Goal: Task Accomplishment & Management: Complete application form

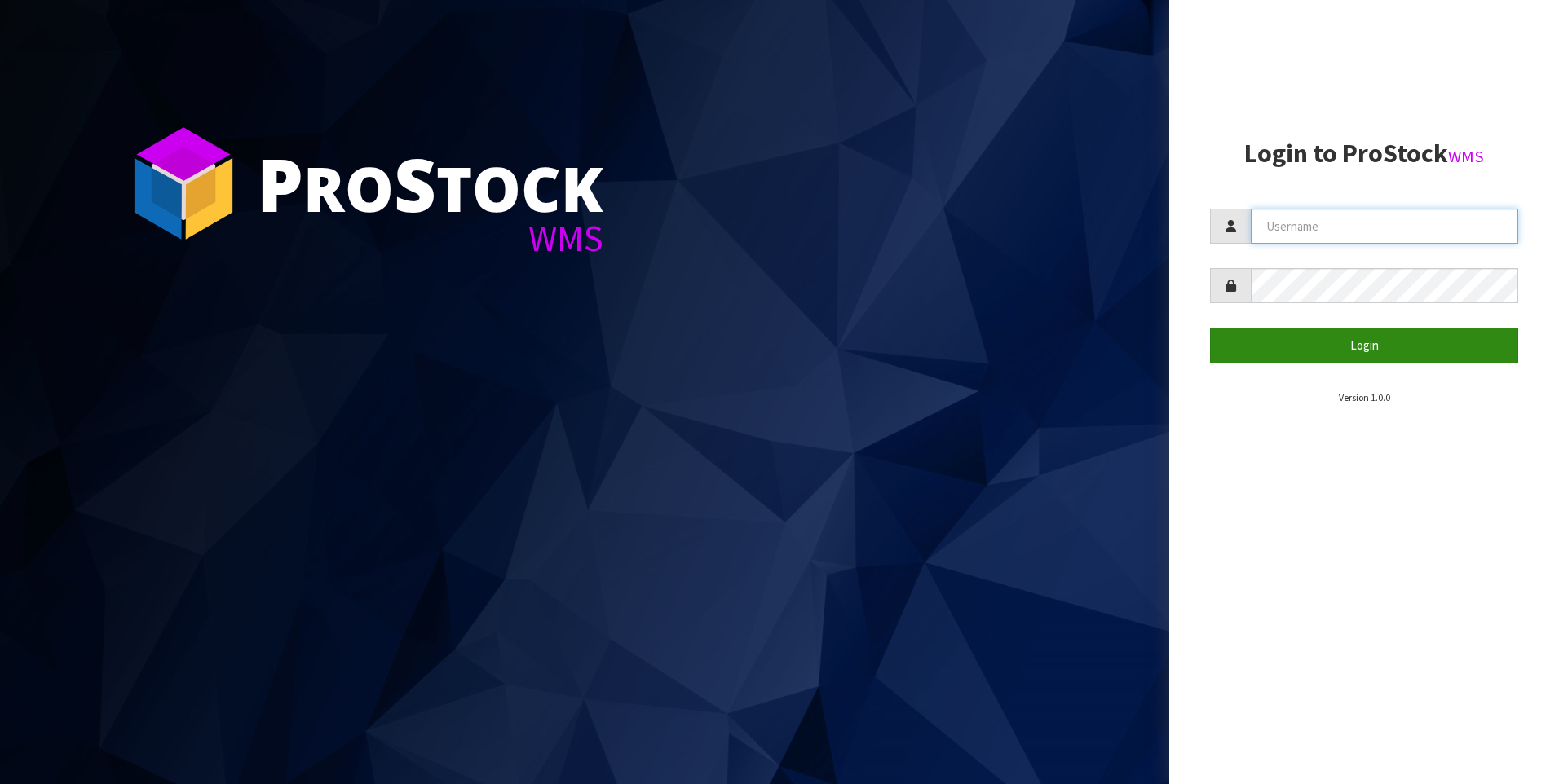
type input "[PERSON_NAME]"
click at [1272, 352] on button "Login" at bounding box center [1364, 345] width 308 height 35
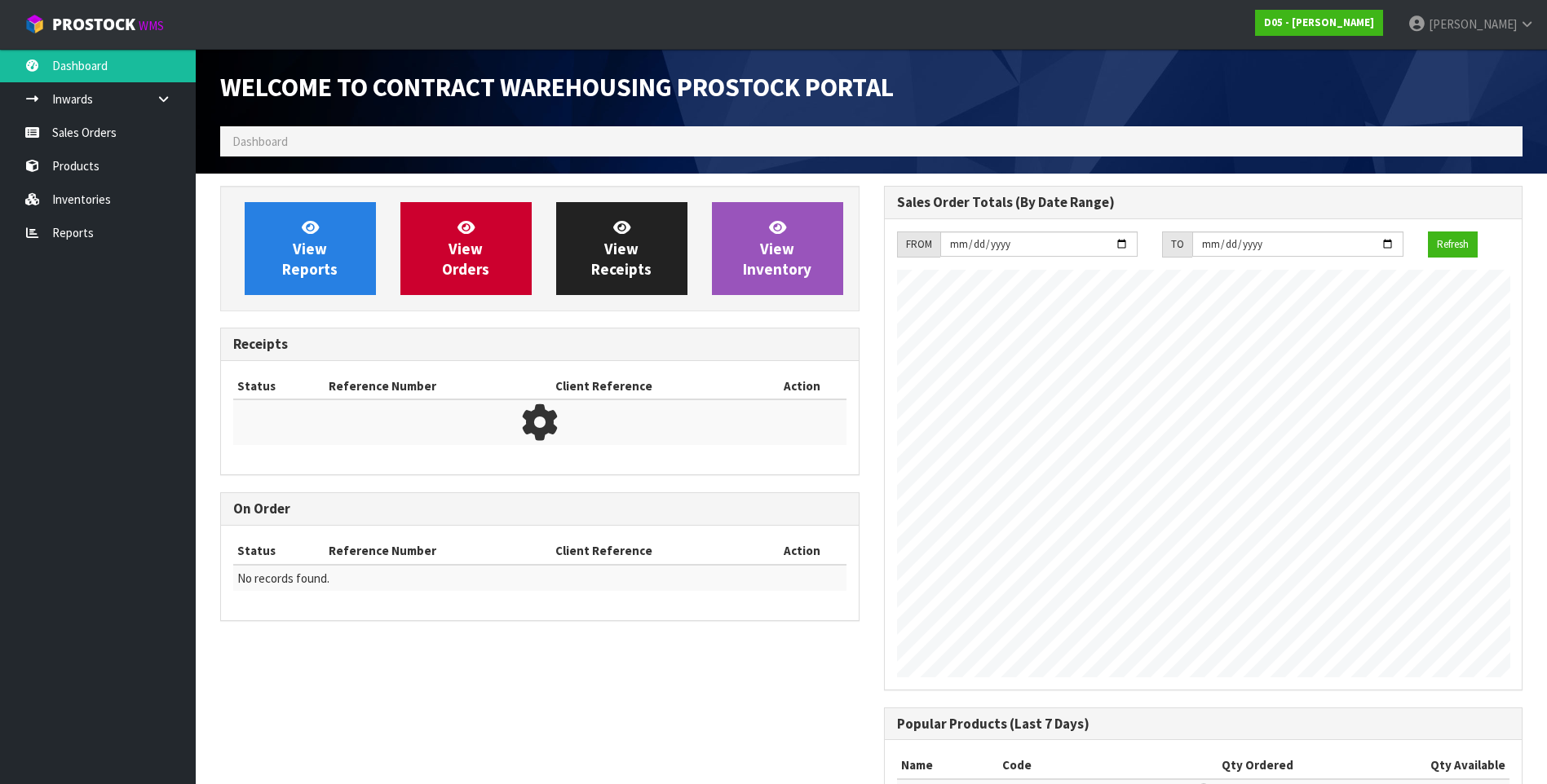
scroll to position [964, 663]
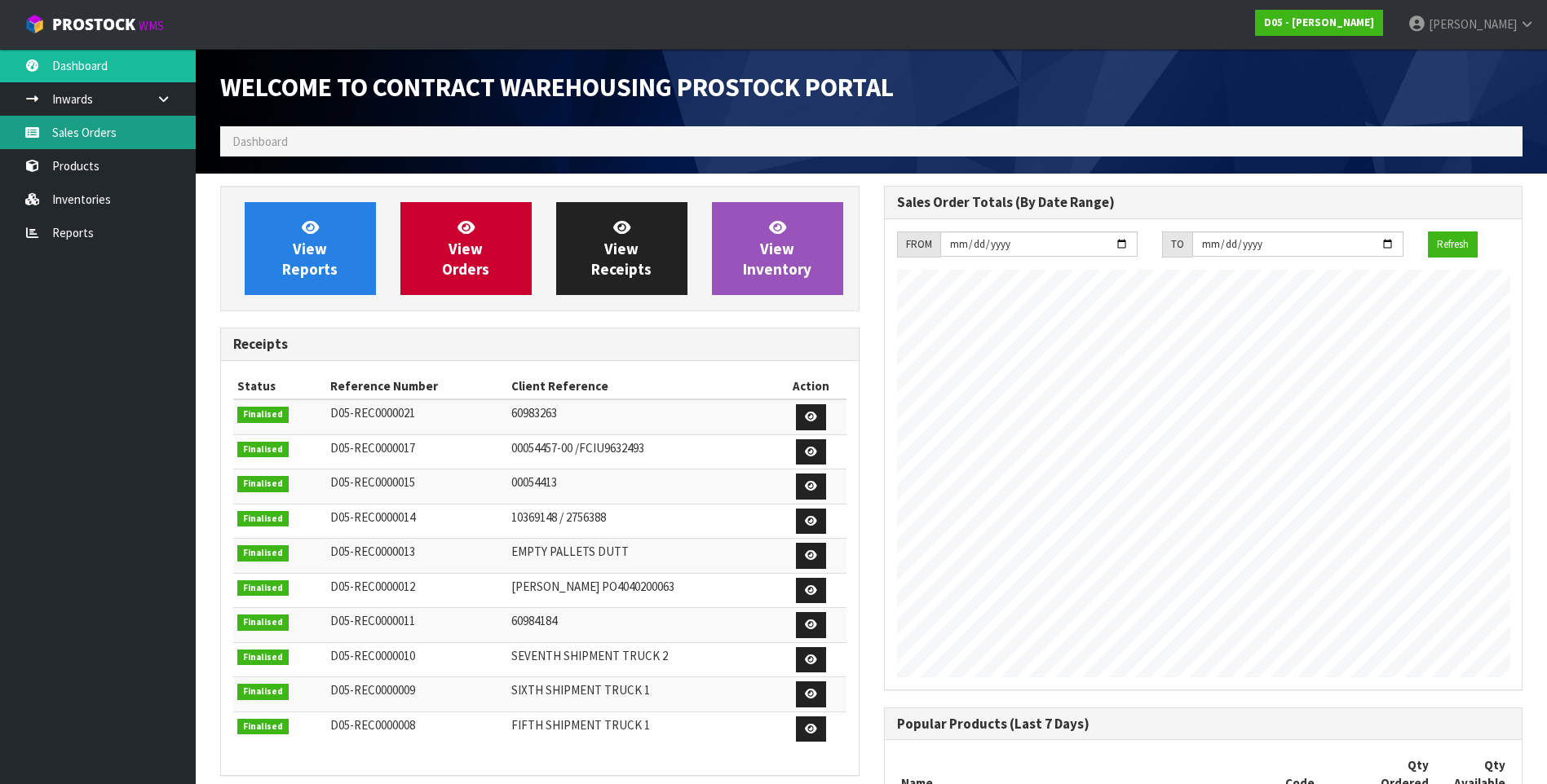
click at [131, 135] on link "Sales Orders" at bounding box center [98, 132] width 195 height 34
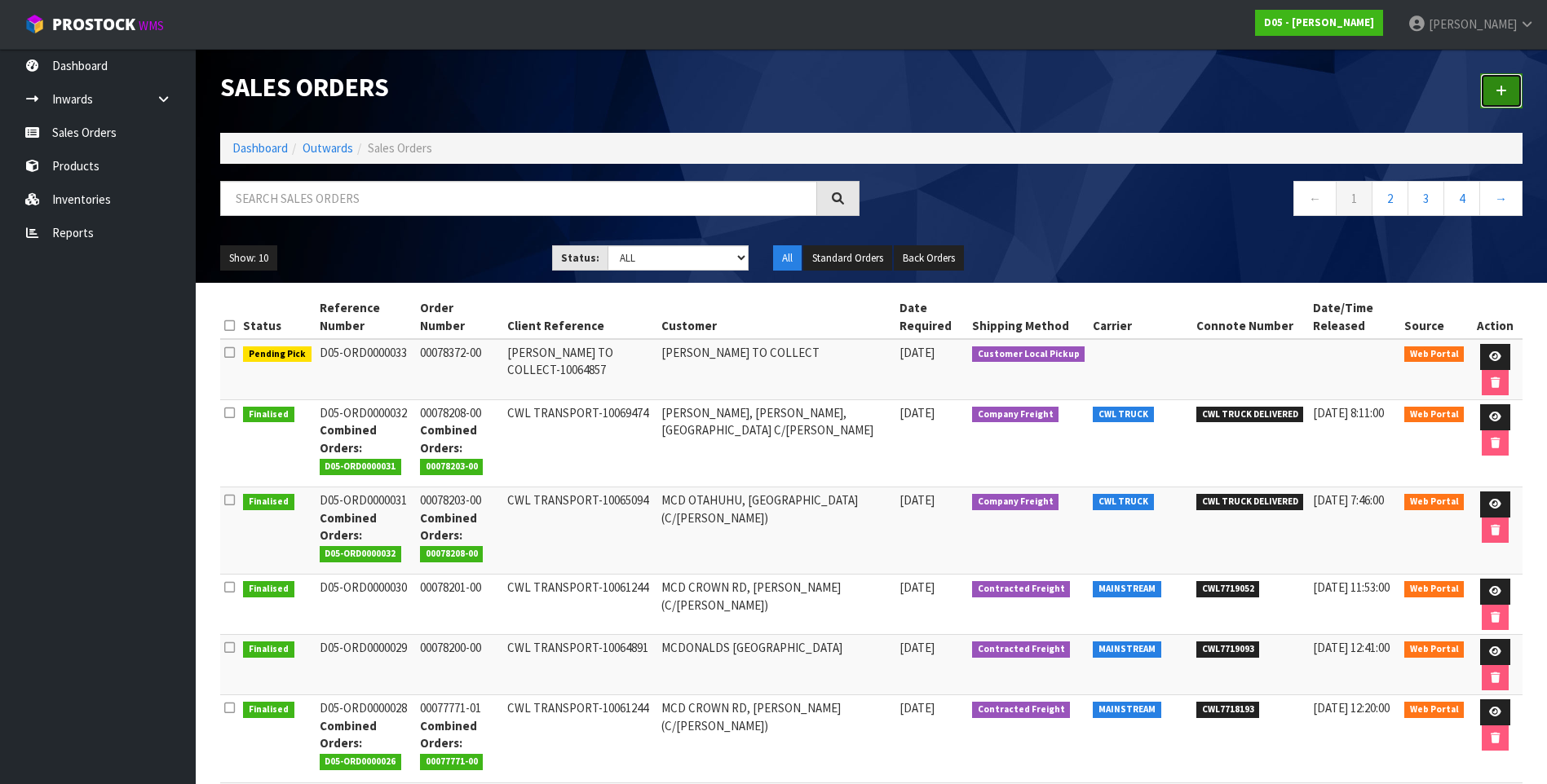
click at [1505, 79] on link at bounding box center [1502, 91] width 42 height 35
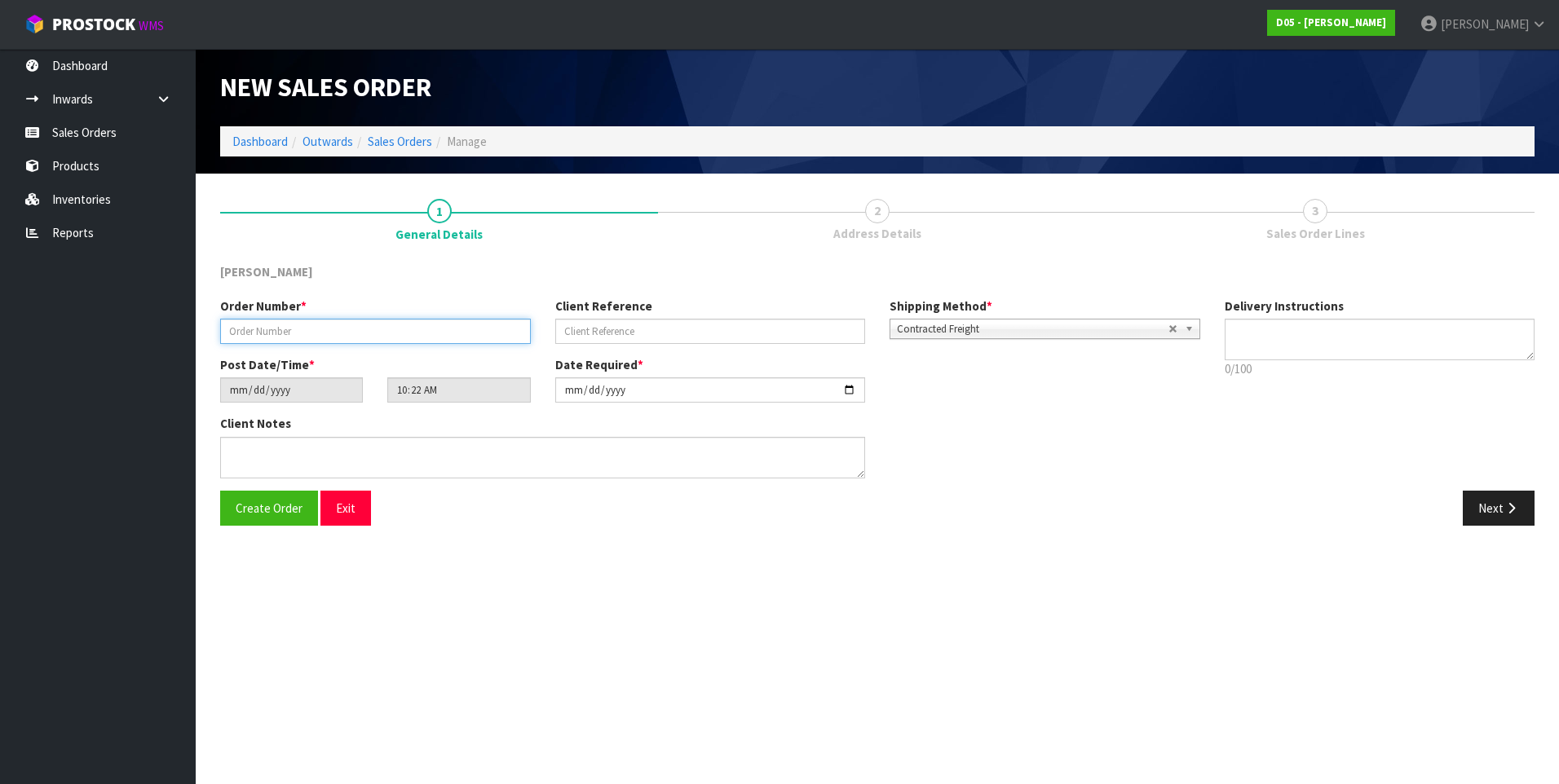
click at [316, 339] on input "text" at bounding box center [375, 331] width 311 height 25
click at [245, 323] on input "text" at bounding box center [375, 331] width 311 height 25
paste input "00078511-00"
type input "00078511-00"
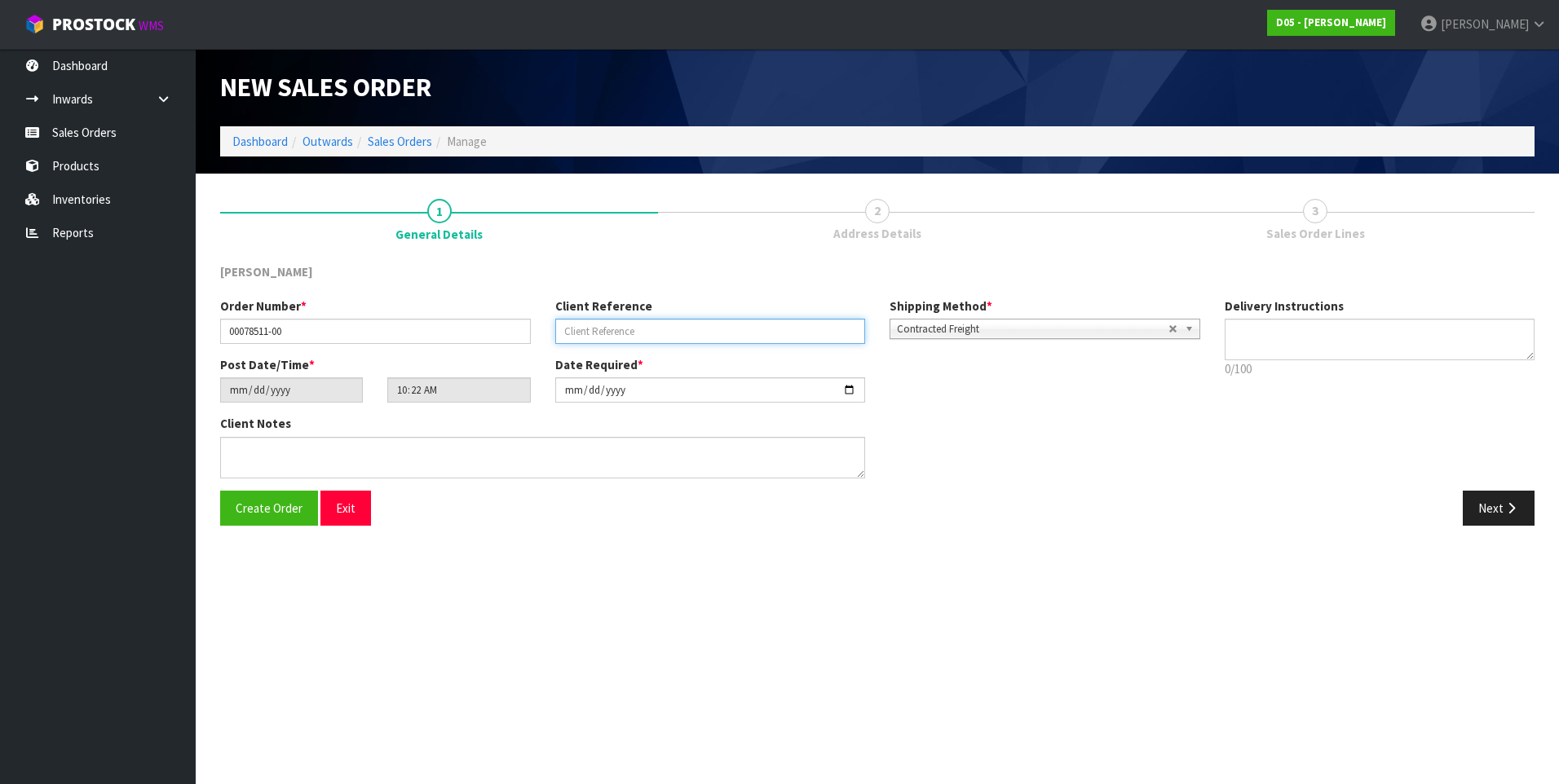
click at [607, 333] on input "text" at bounding box center [710, 331] width 311 height 25
paste input "*URGENT*CWL TRANSPORT-10061244"
type input "*URGENT*CWL TRANSPORT-10061244"
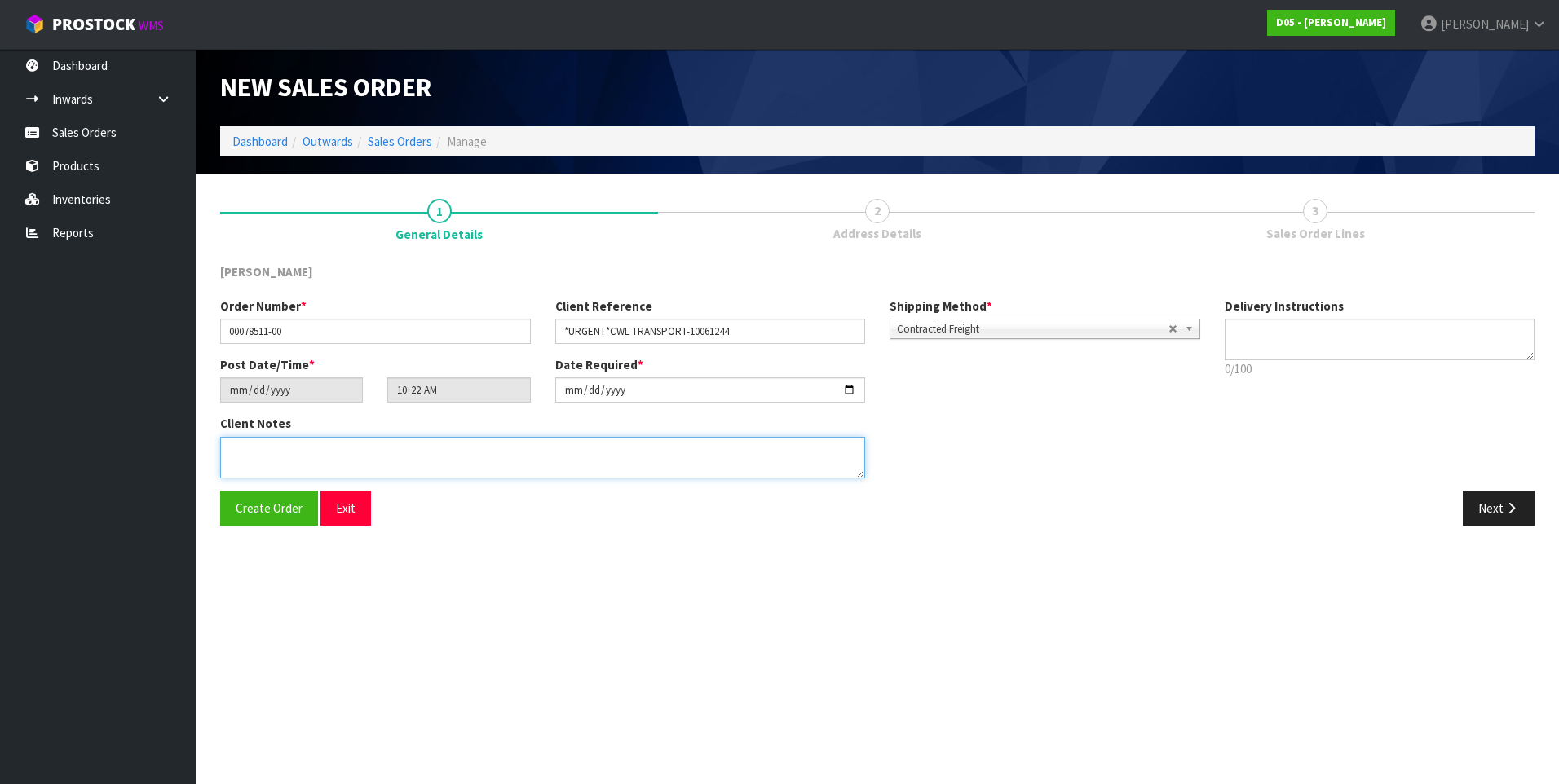
click at [236, 454] on textarea at bounding box center [542, 457] width 645 height 41
type textarea "[PERSON_NAME] TO COLLECT"
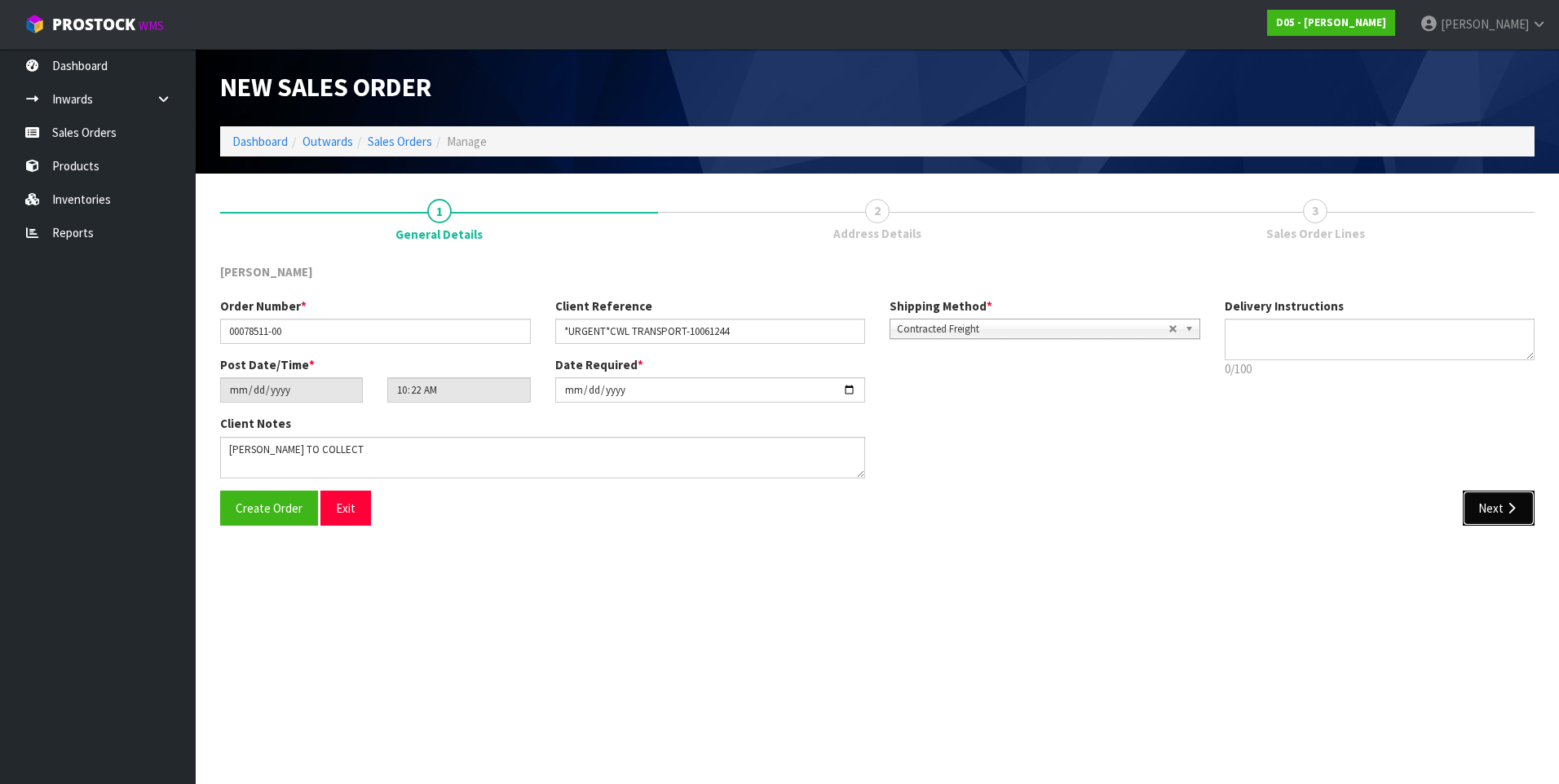
drag, startPoint x: 1480, startPoint y: 504, endPoint x: 1466, endPoint y: 495, distance: 16.6
click at [1480, 504] on button "Next" at bounding box center [1498, 509] width 72 height 35
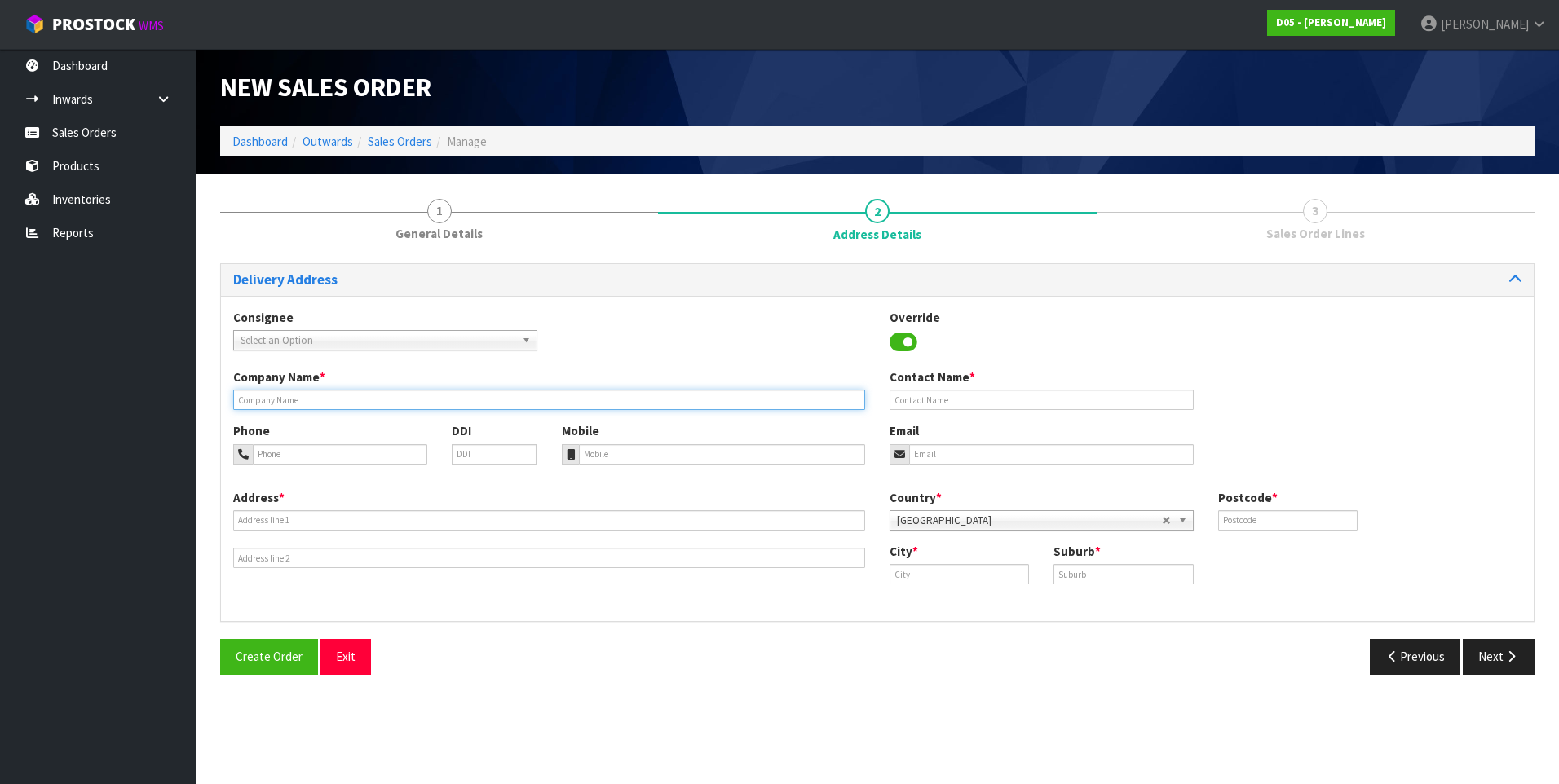
click at [266, 396] on input "text" at bounding box center [549, 400] width 632 height 20
paste input "[PERSON_NAME] CROWN ROAD"
type input "[PERSON_NAME] CROWN ROAD"
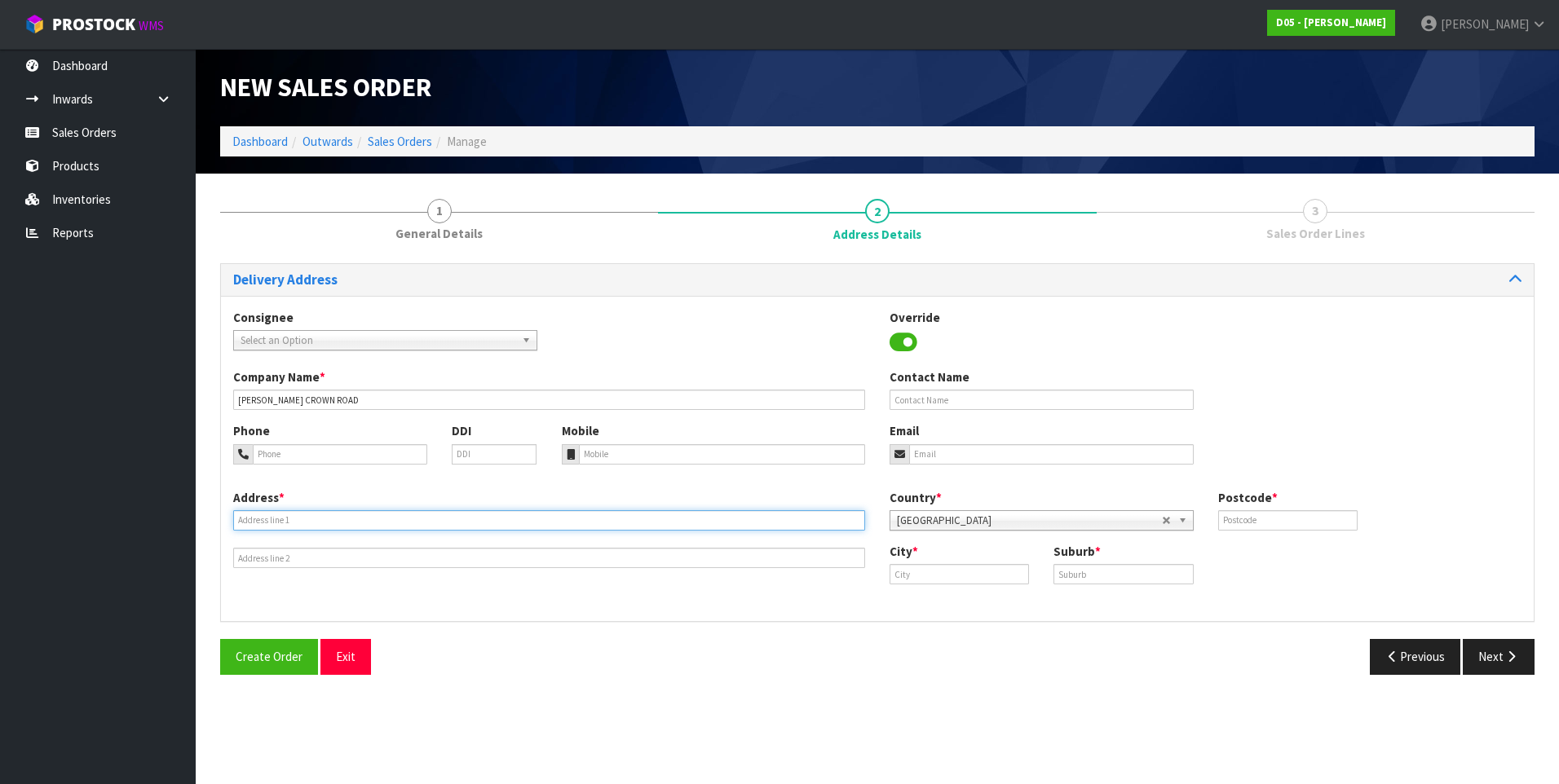
click at [279, 516] on input "text" at bounding box center [549, 520] width 632 height 20
paste input "[STREET_ADDRESS]"
type input "[STREET_ADDRESS]"
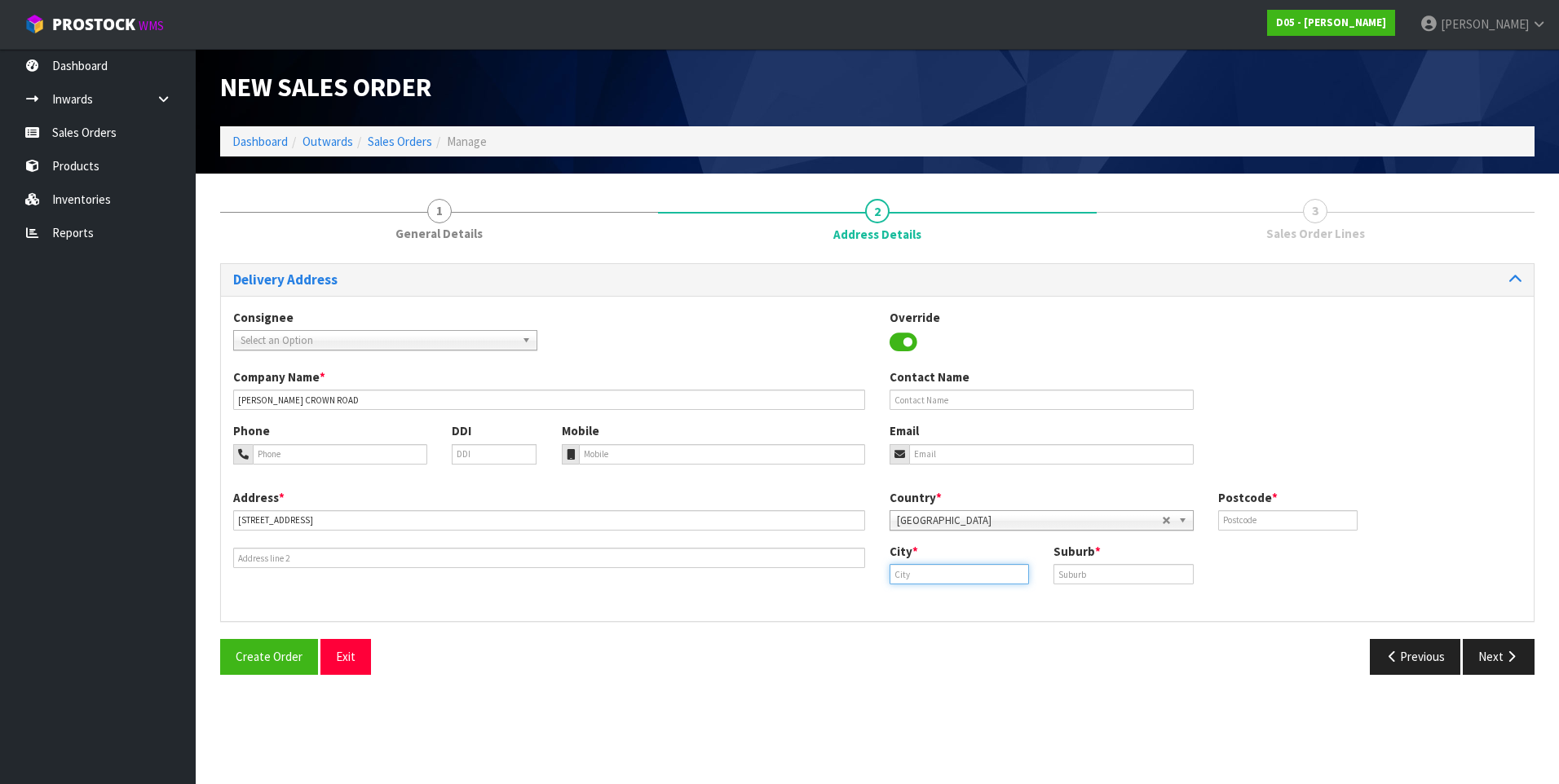
click at [958, 577] on input "text" at bounding box center [959, 574] width 140 height 20
type input "[GEOGRAPHIC_DATA]"
click at [1080, 573] on input "text" at bounding box center [1123, 574] width 140 height 20
type input "TAUPO"
click at [1249, 522] on input "text" at bounding box center [1288, 520] width 140 height 20
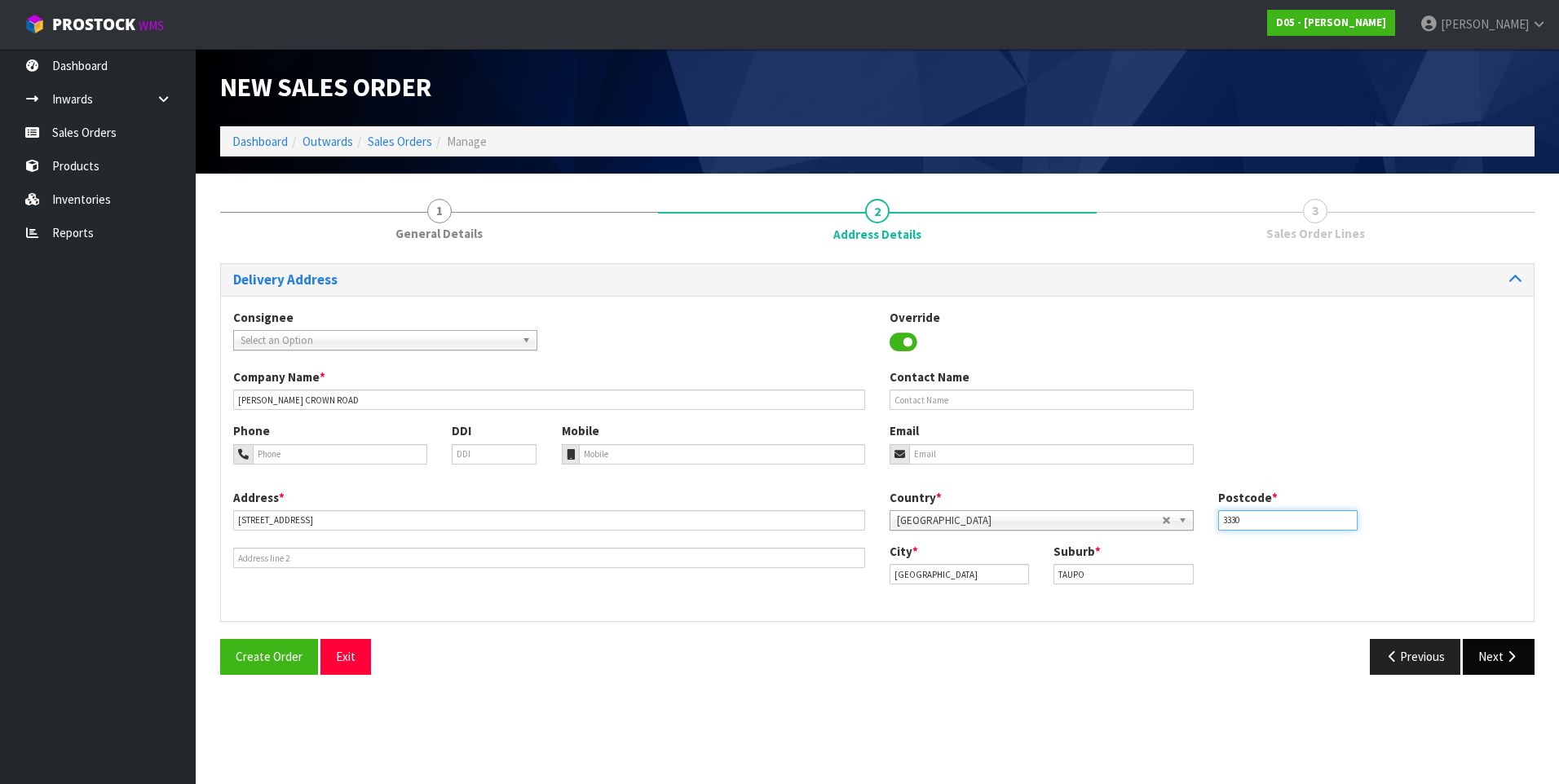
type input "3330"
click at [1493, 651] on button "Next" at bounding box center [1498, 657] width 72 height 35
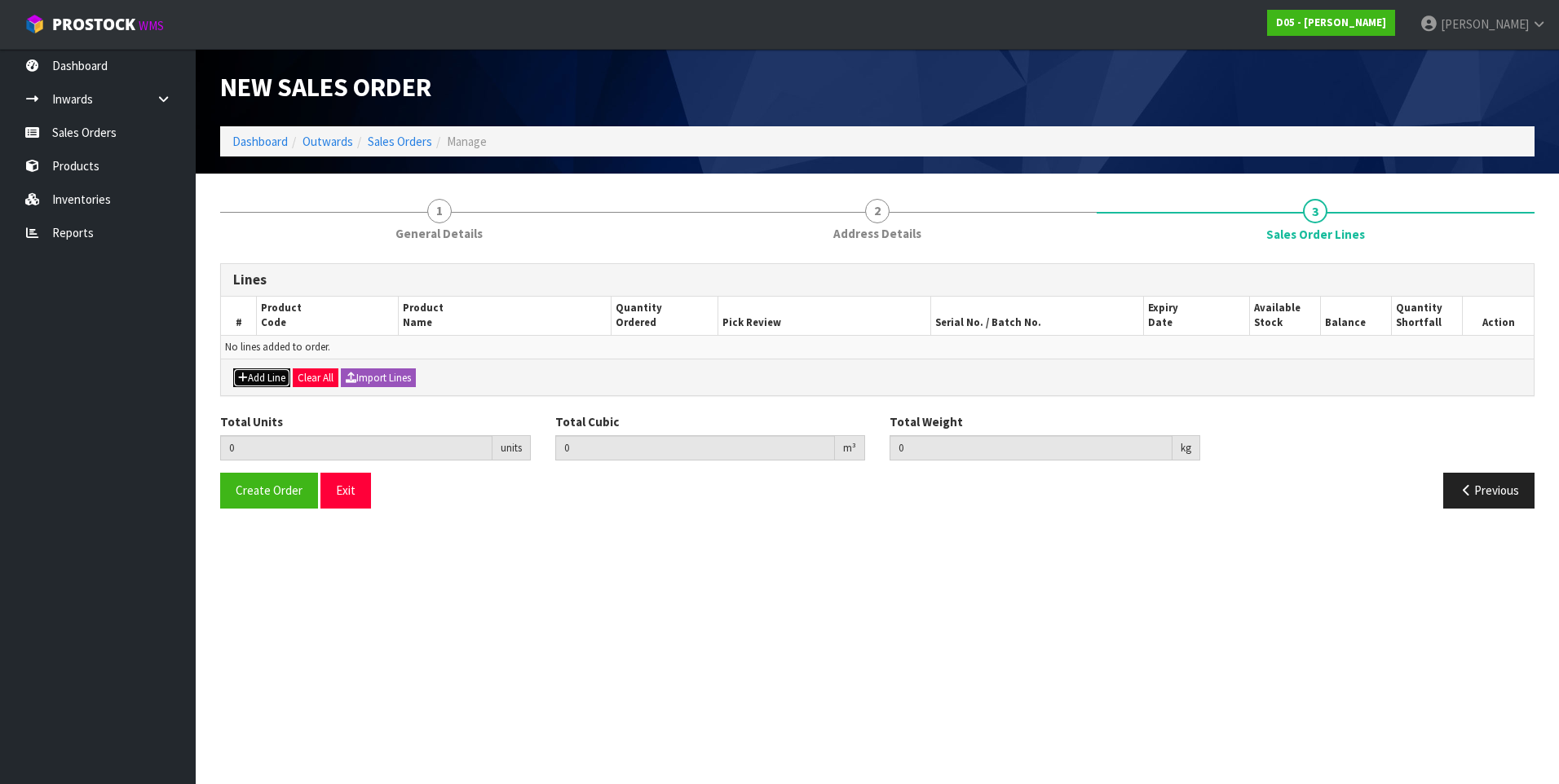
click at [275, 371] on button "Add Line" at bounding box center [262, 377] width 57 height 19
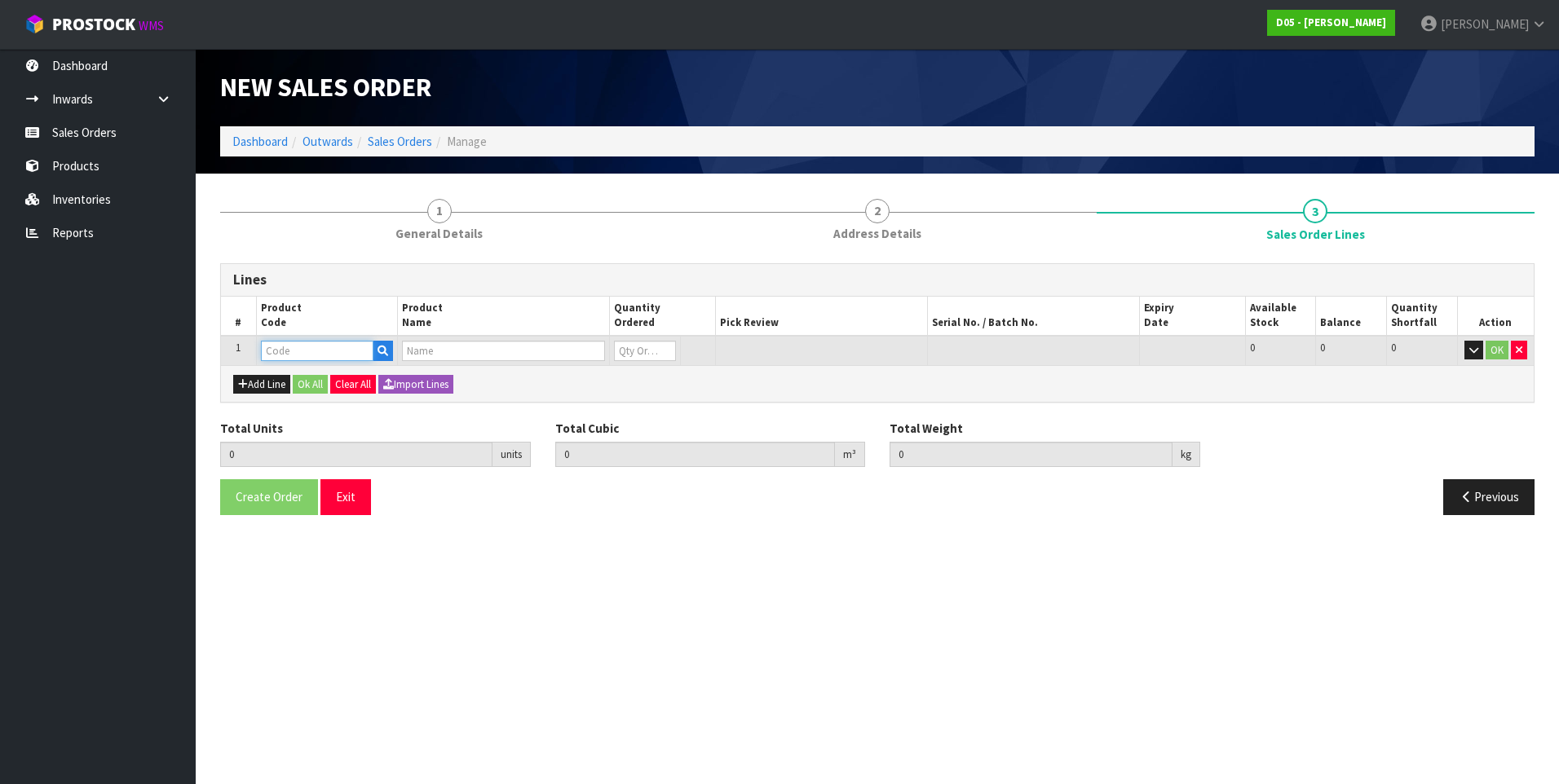
click at [269, 353] on input "text" at bounding box center [318, 351] width 113 height 20
paste input "1011300040-00"
type input "1011300040-00"
type input "0.000000"
type input "0.000"
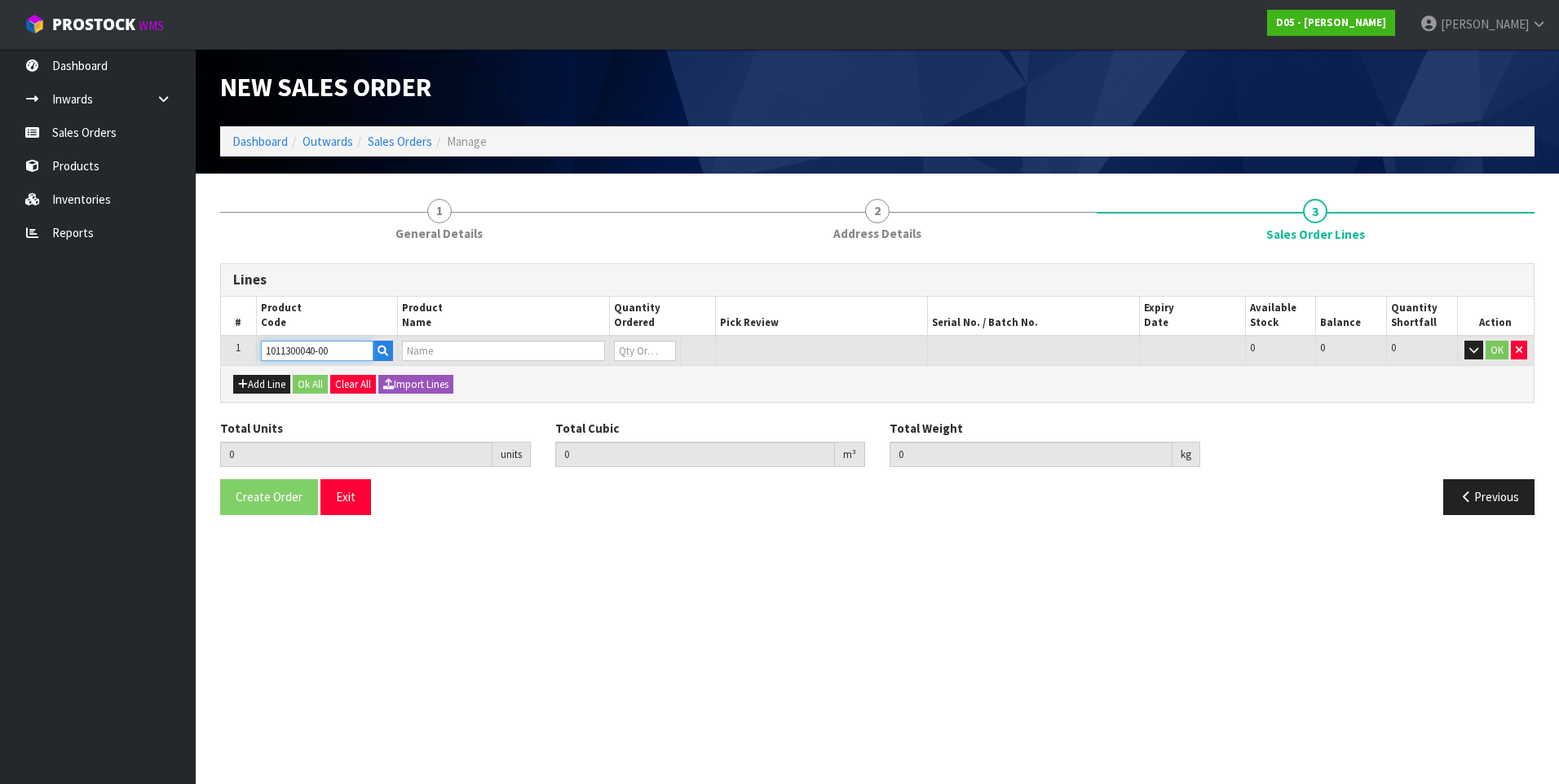
type input "SIGNAGE-BUTTONSIGN-2S-500 MCCAFE-NO EST MELB-VER20 N/R-NZ"
type input "0"
type input "1011300040-00"
click at [633, 352] on input "0" at bounding box center [628, 351] width 59 height 20
type input "1"
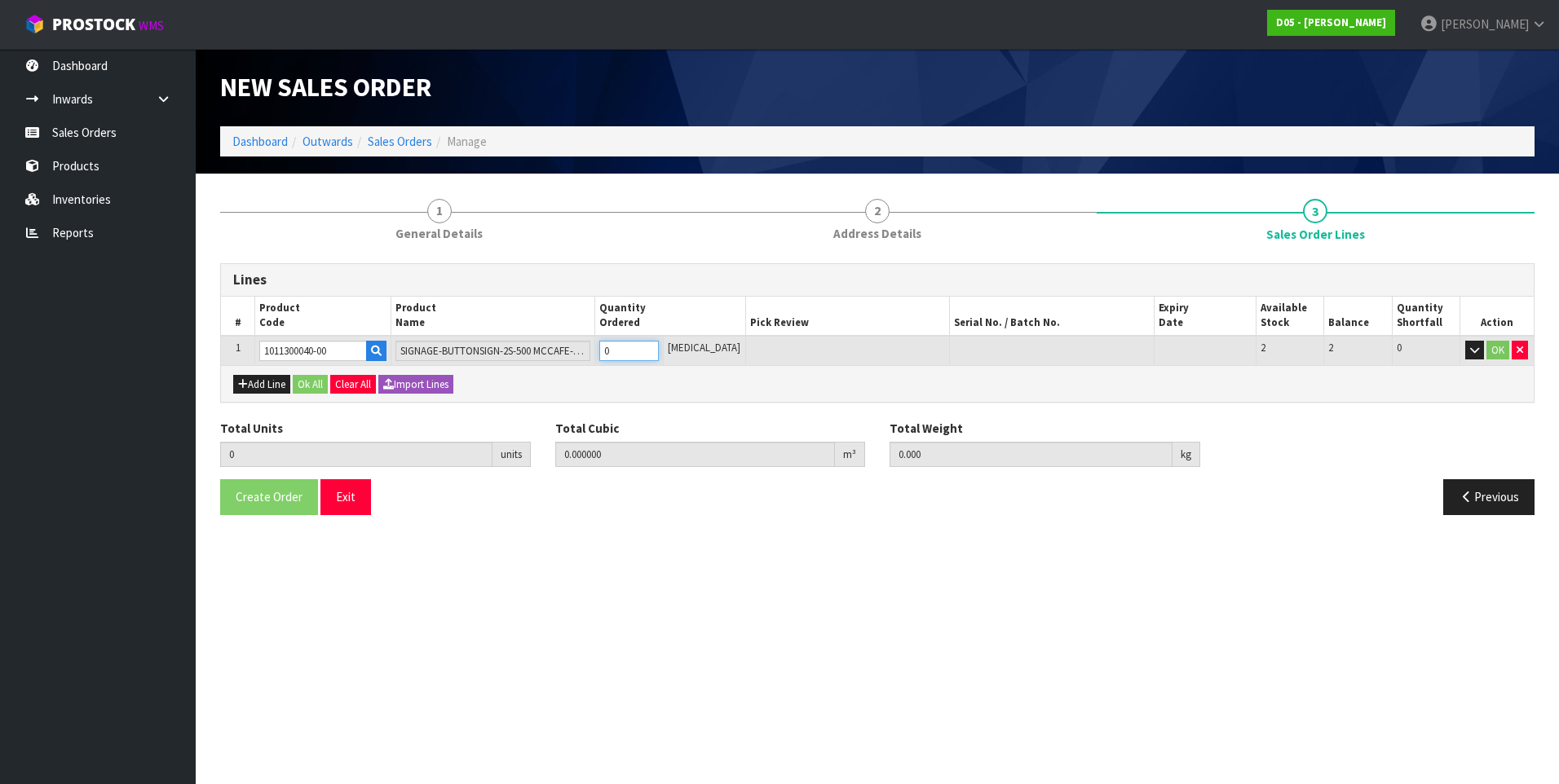
type input "0.093148"
type input "18.4"
type input "1"
click at [312, 380] on button "Ok All" at bounding box center [310, 384] width 35 height 19
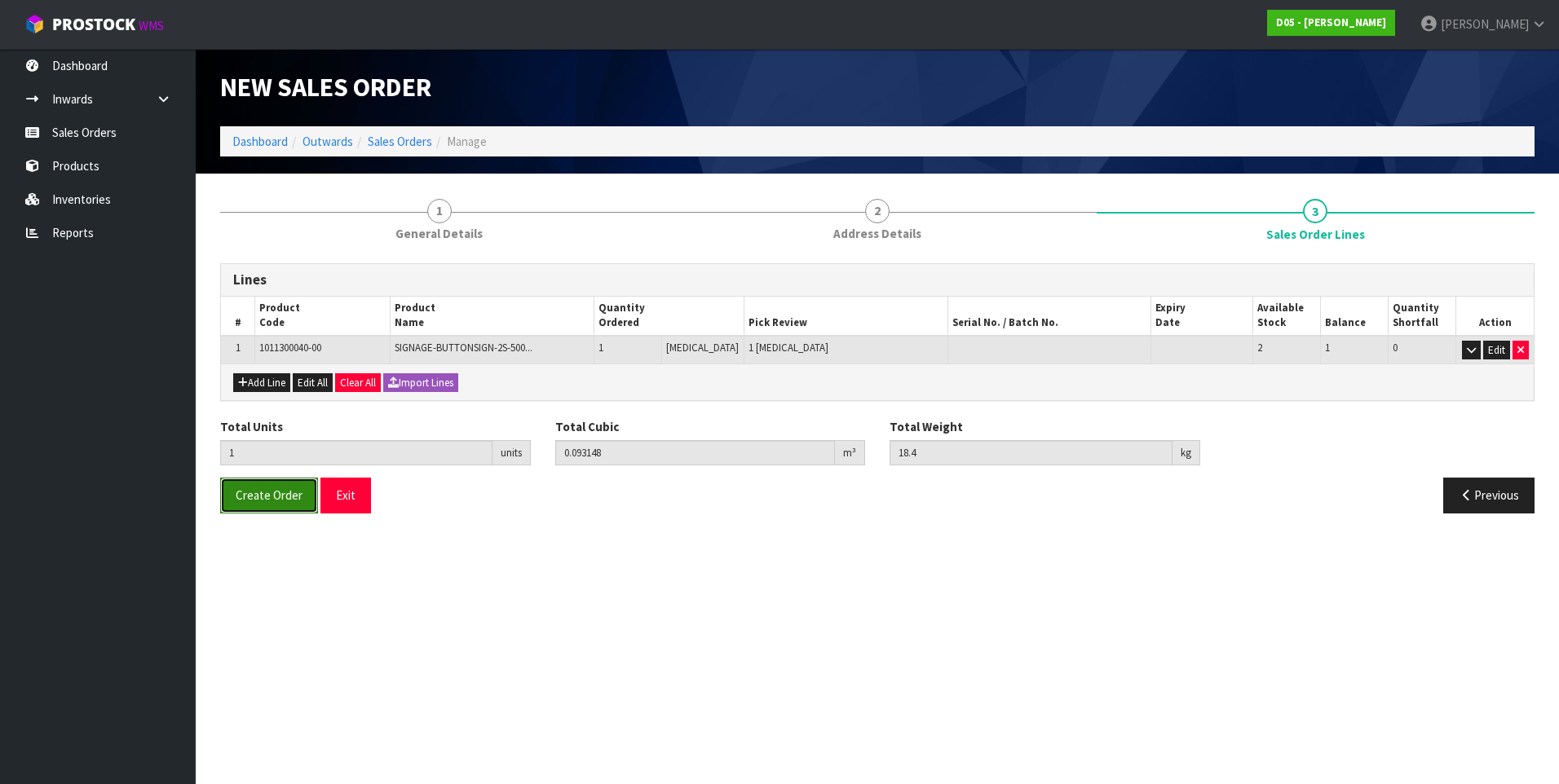
click at [264, 499] on span "Create Order" at bounding box center [269, 495] width 67 height 15
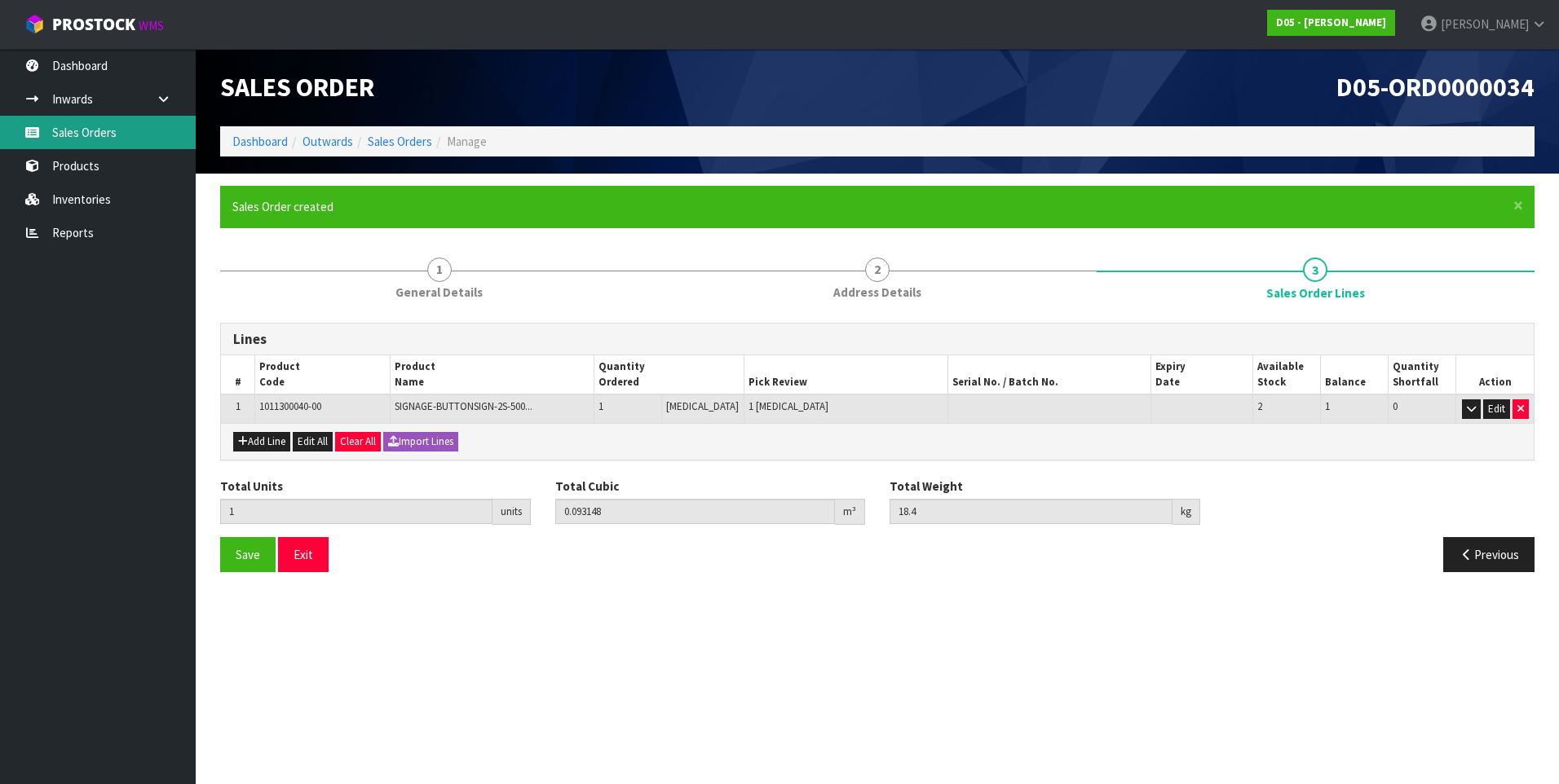
click at [108, 131] on link "Sales Orders" at bounding box center [98, 132] width 195 height 34
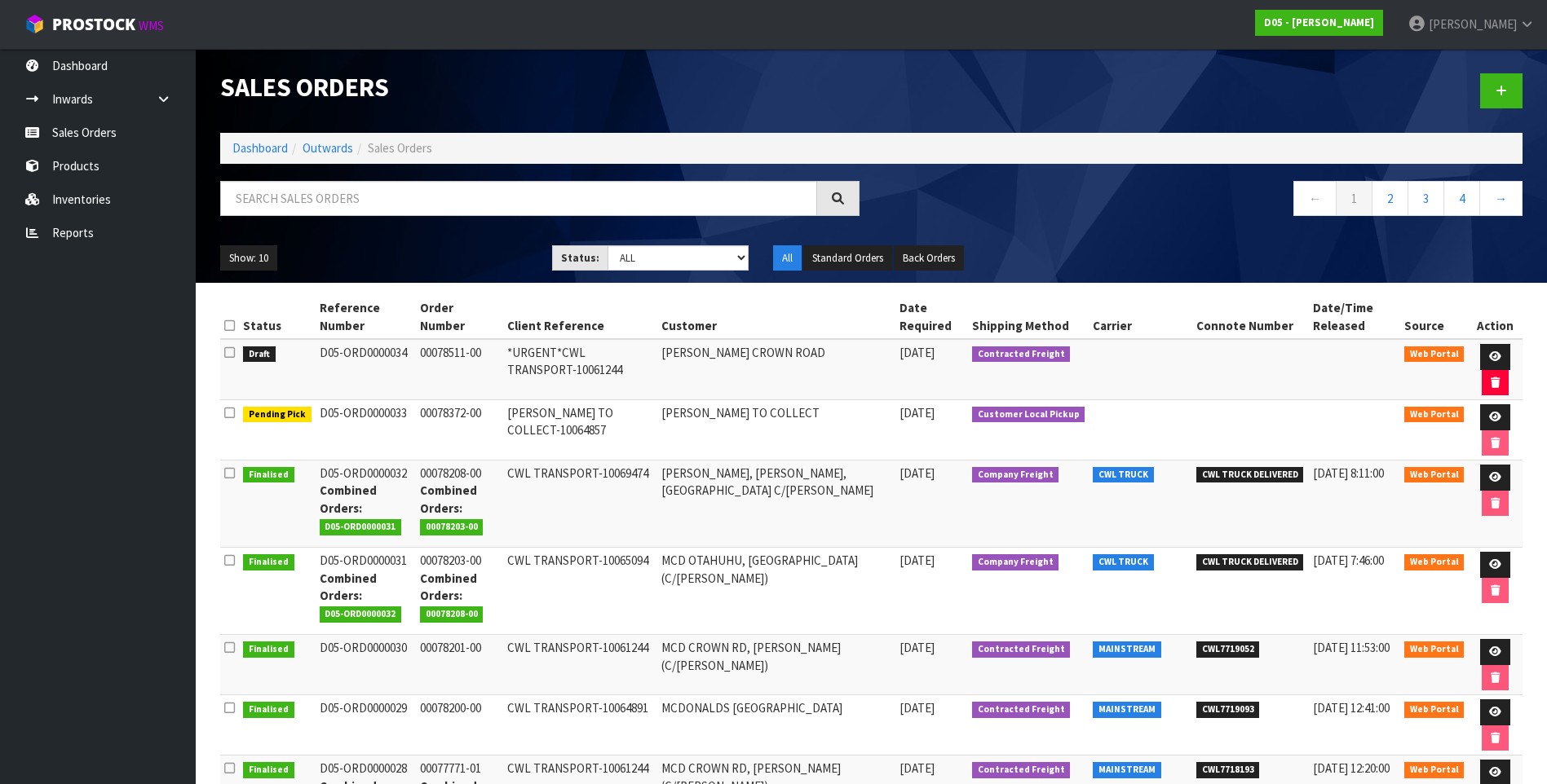
drag, startPoint x: 405, startPoint y: 354, endPoint x: 314, endPoint y: 354, distance: 91.0
click at [316, 354] on td "D05-ORD0000034" at bounding box center [366, 370] width 100 height 61
drag, startPoint x: 314, startPoint y: 354, endPoint x: 328, endPoint y: 355, distance: 14.0
copy td "D05-ORD0000034"
click at [492, 419] on td "00078372-00" at bounding box center [460, 430] width 88 height 61
